Goal: Find specific page/section: Find specific page/section

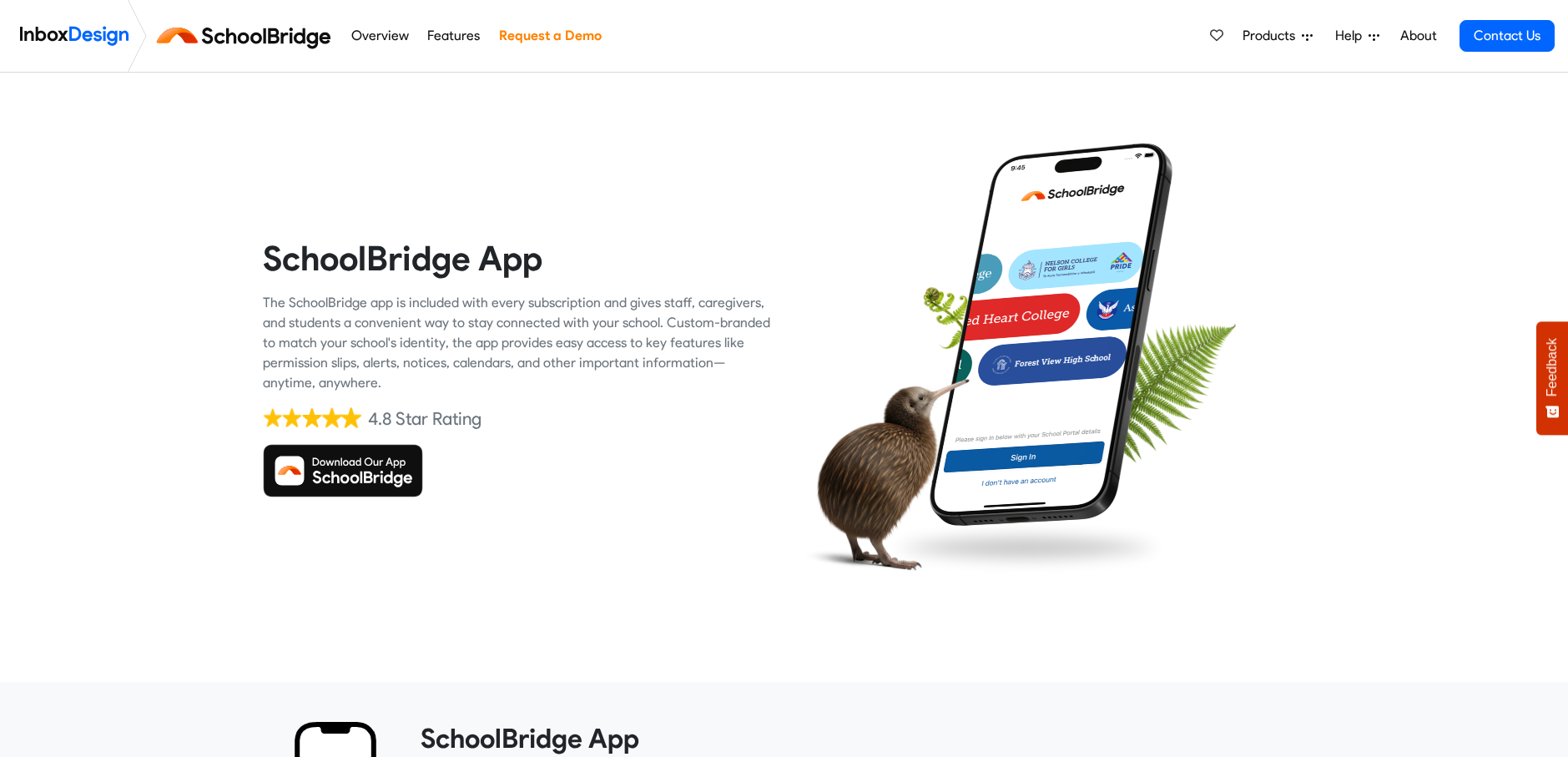
click at [359, 476] on img at bounding box center [342, 470] width 160 height 54
click at [301, 463] on img at bounding box center [342, 470] width 160 height 54
click at [331, 465] on img at bounding box center [342, 470] width 160 height 54
